Goal: Find specific page/section: Find specific page/section

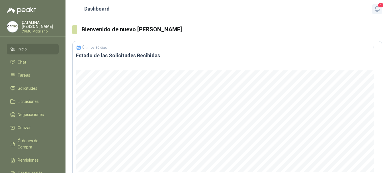
click at [377, 7] on icon "button" at bounding box center [377, 8] width 7 height 7
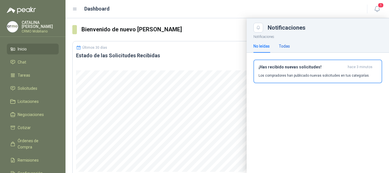
click at [282, 46] on div "Todas" at bounding box center [284, 46] width 11 height 6
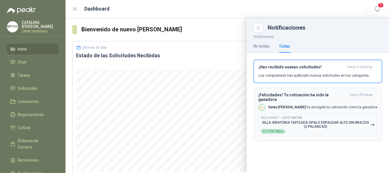
click at [320, 116] on div "SOL049967 → COT164736 SILLA GIRATORIA TAPIZADA OPALO ESPALDAR ALTO SIN BRAZOS (…" at bounding box center [315, 125] width 109 height 18
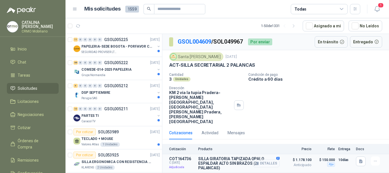
click at [276, 160] on button "Detalles" at bounding box center [266, 164] width 27 height 8
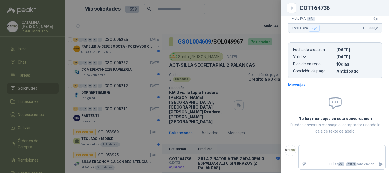
scroll to position [41, 0]
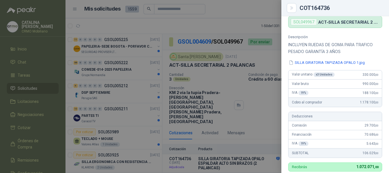
click at [243, 11] on div at bounding box center [194, 86] width 389 height 173
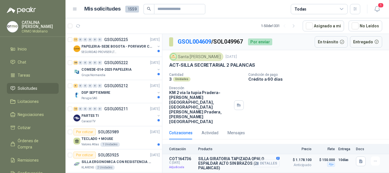
click at [268, 160] on button "Detalles" at bounding box center [266, 164] width 27 height 8
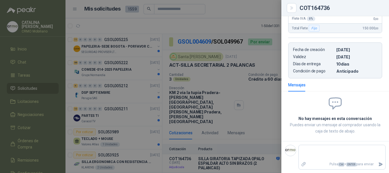
click at [267, 9] on div at bounding box center [194, 86] width 389 height 173
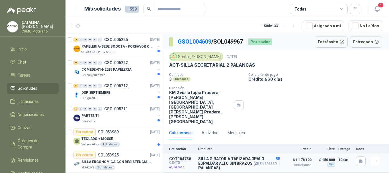
click at [272, 160] on button "Detalles" at bounding box center [266, 164] width 27 height 8
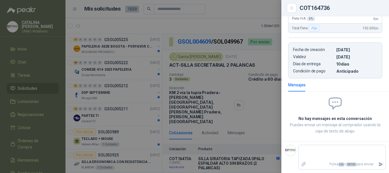
click at [268, 13] on div at bounding box center [194, 86] width 389 height 173
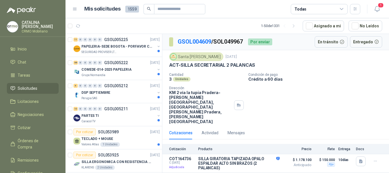
click at [375, 3] on header "Mis solicitudes 1559 Todas 1" at bounding box center [228, 9] width 324 height 18
click at [375, 8] on icon "button" at bounding box center [377, 8] width 7 height 7
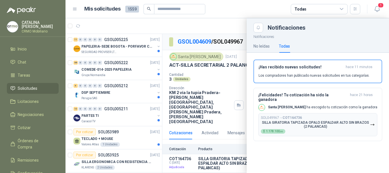
click at [371, 8] on div "1" at bounding box center [371, 9] width 22 height 9
click at [379, 8] on button "1" at bounding box center [377, 9] width 10 height 10
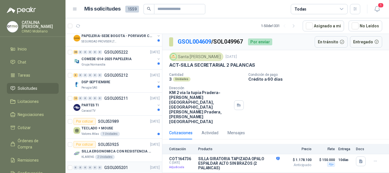
scroll to position [28, 0]
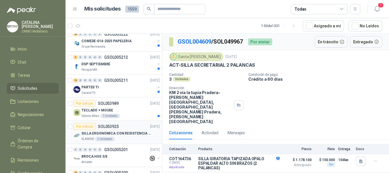
click at [115, 137] on div "KLARENS 2 Unidades" at bounding box center [120, 139] width 78 height 5
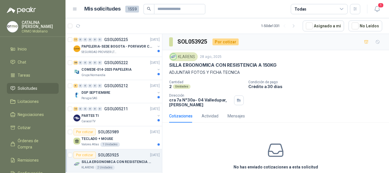
click at [384, 8] on header "Mis solicitudes 1559 Todas 1" at bounding box center [228, 9] width 324 height 18
click at [379, 8] on icon "button" at bounding box center [377, 8] width 7 height 7
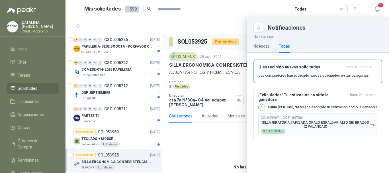
click at [250, 5] on article "Mis solicitudes 1559 Todas" at bounding box center [222, 9] width 276 height 10
click at [379, 10] on icon "button" at bounding box center [377, 8] width 5 height 5
